Goal: Find specific page/section: Find specific page/section

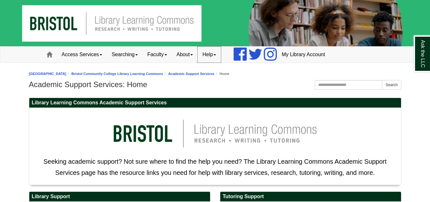
click at [217, 54] on link "Help" at bounding box center [209, 55] width 23 height 16
click at [189, 53] on link "About" at bounding box center [185, 55] width 26 height 16
click at [159, 48] on link "Faculty" at bounding box center [157, 55] width 29 height 16
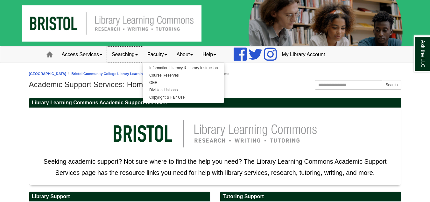
click at [120, 52] on link "Searching" at bounding box center [125, 55] width 36 height 16
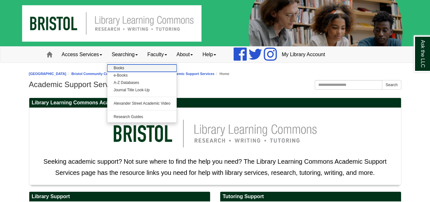
click at [127, 68] on link "Books" at bounding box center [142, 67] width 70 height 7
